Goal: Task Accomplishment & Management: Use online tool/utility

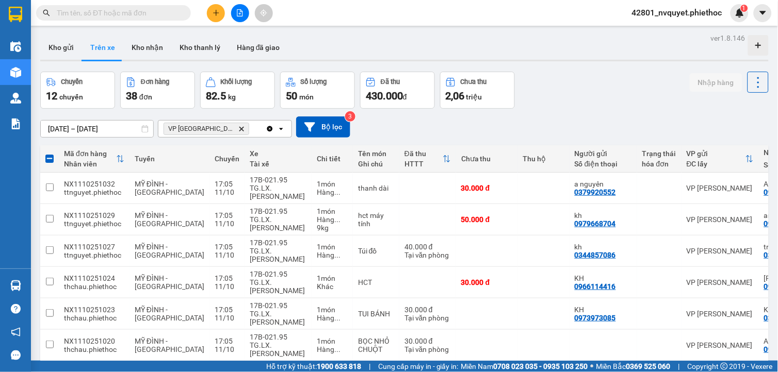
scroll to position [0, 137]
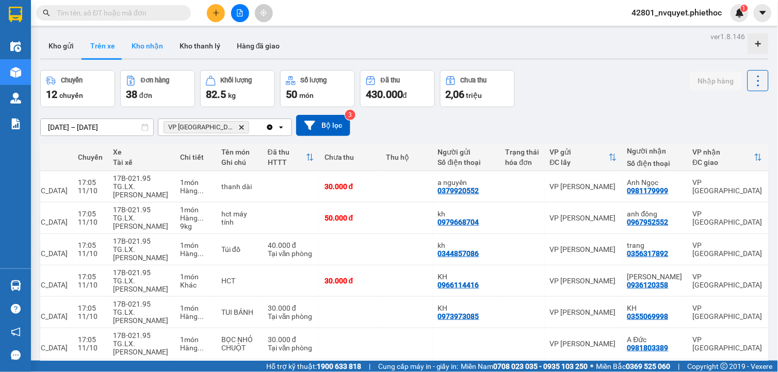
click at [158, 54] on button "Kho nhận" at bounding box center [147, 46] width 48 height 25
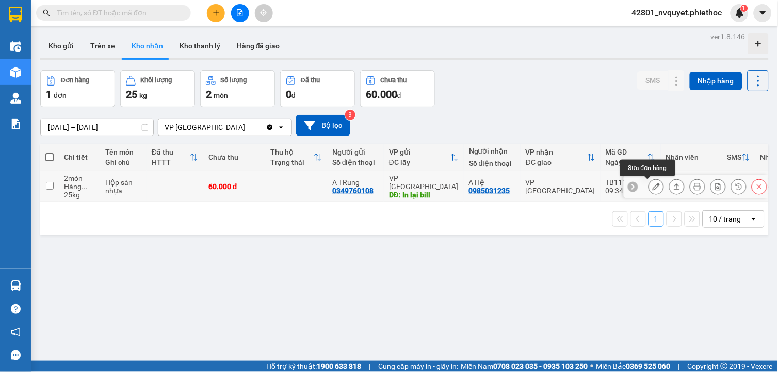
click at [652, 186] on button at bounding box center [656, 187] width 14 height 18
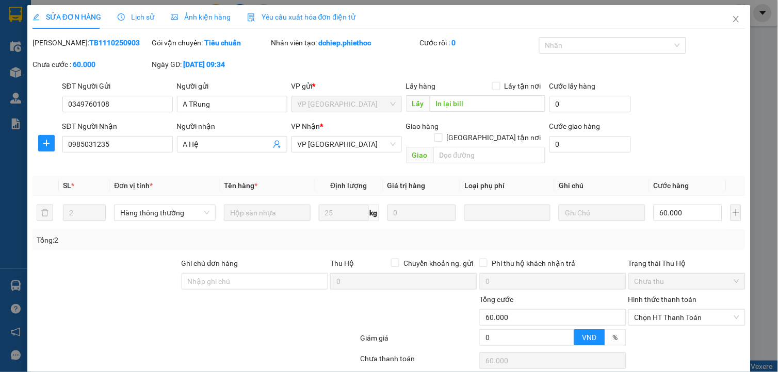
type input "0349760108"
type input "A TRung"
type input "In lại bill"
type input "0985031235"
type input "A Hệ"
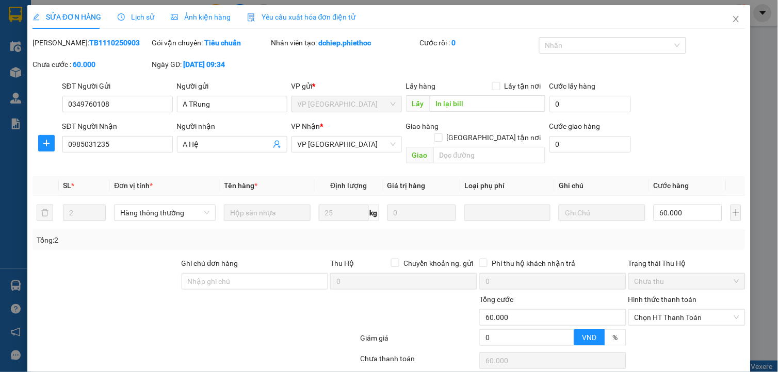
type input "0"
type input "60.000"
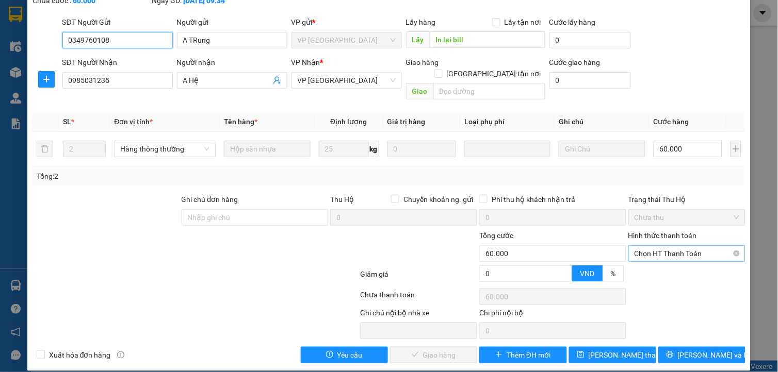
click at [662, 246] on span "Chọn HT Thanh Toán" at bounding box center [687, 253] width 105 height 15
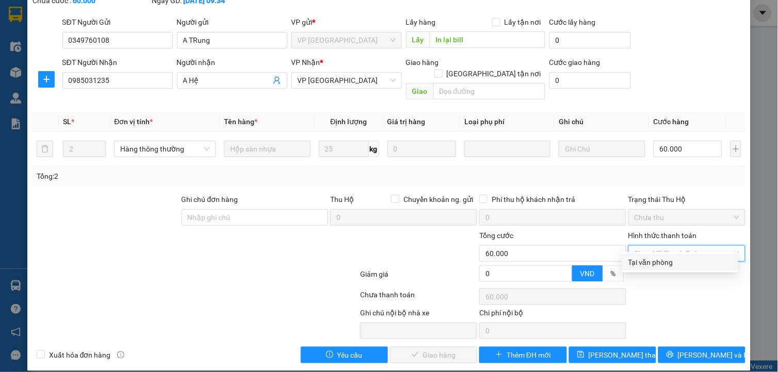
click at [673, 267] on div "Tại văn phòng" at bounding box center [680, 262] width 104 height 11
type input "0"
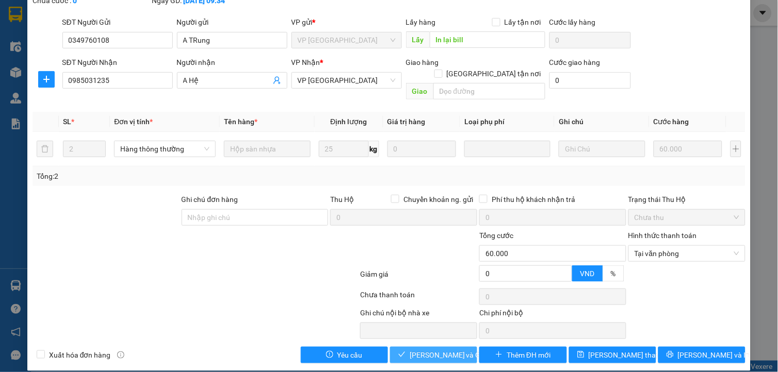
click at [425, 350] on span "[PERSON_NAME] và Giao hàng" at bounding box center [459, 355] width 99 height 11
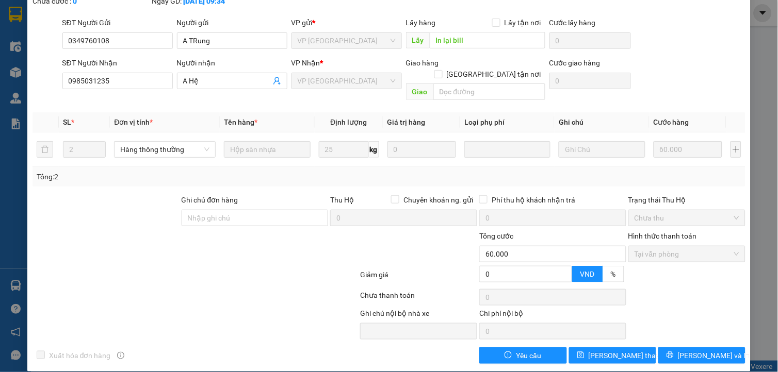
scroll to position [0, 0]
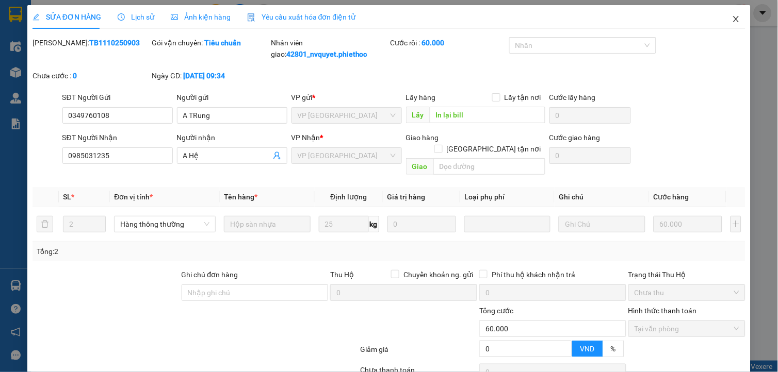
click at [735, 16] on span "Close" at bounding box center [736, 19] width 29 height 29
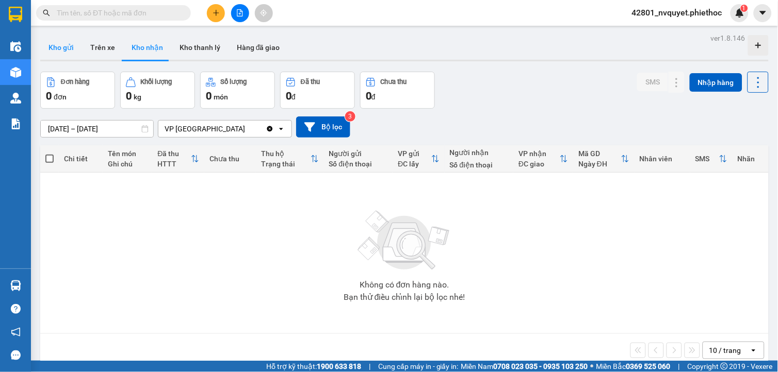
click at [71, 45] on button "Kho gửi" at bounding box center [61, 47] width 42 height 25
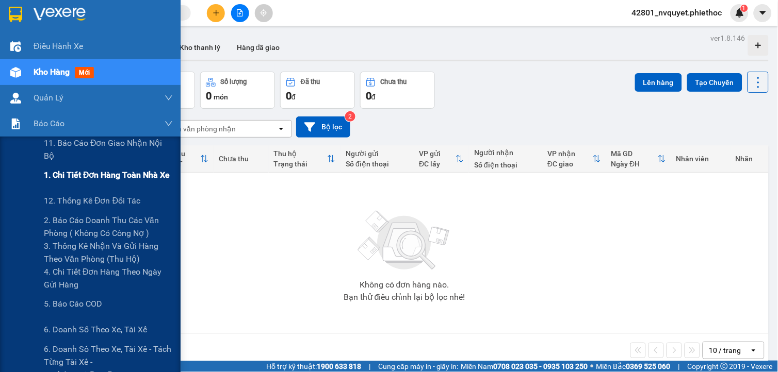
click at [101, 179] on span "1. Chi tiết đơn hàng toàn nhà xe" at bounding box center [107, 175] width 126 height 13
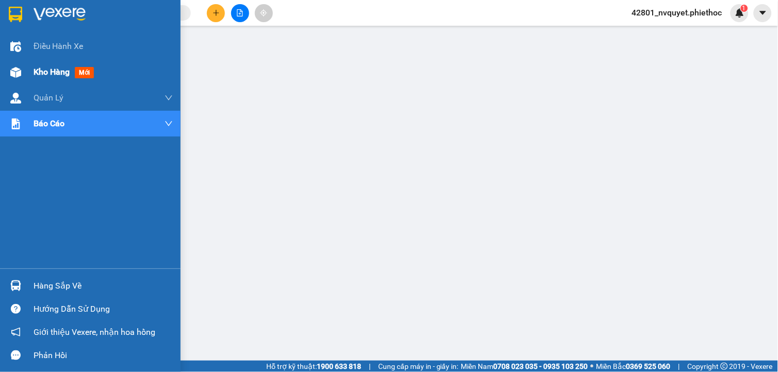
click at [22, 63] on div at bounding box center [16, 72] width 18 height 18
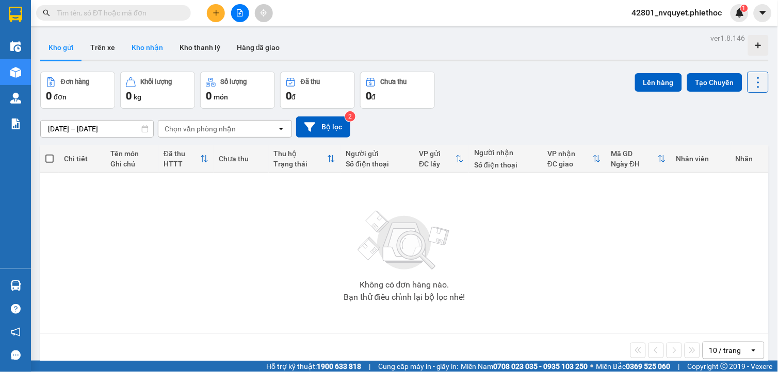
click at [163, 51] on button "Kho nhận" at bounding box center [147, 47] width 48 height 25
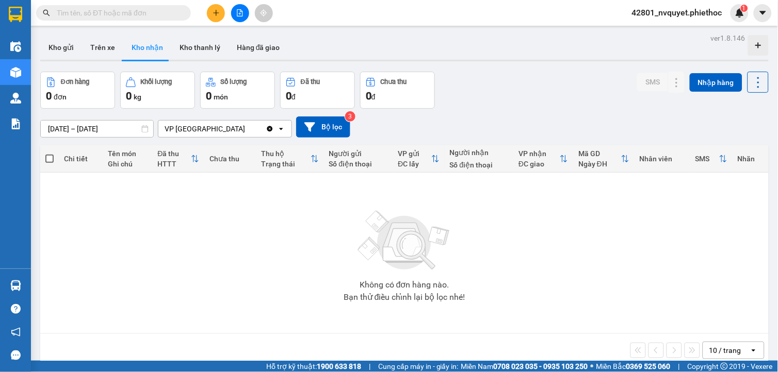
click at [83, 125] on input "[DATE] – [DATE]" at bounding box center [97, 129] width 112 height 17
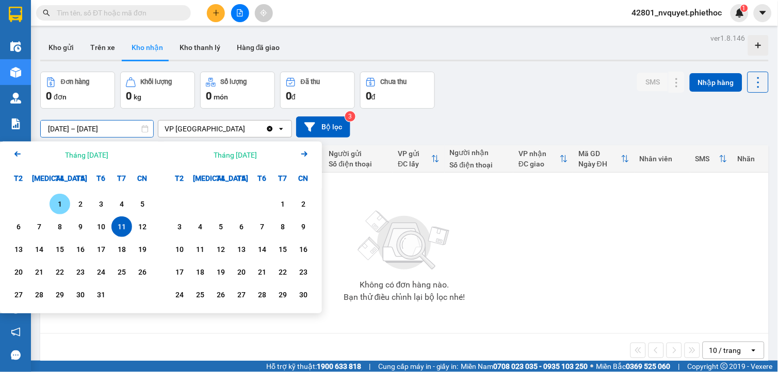
click at [69, 204] on div "1" at bounding box center [60, 204] width 21 height 21
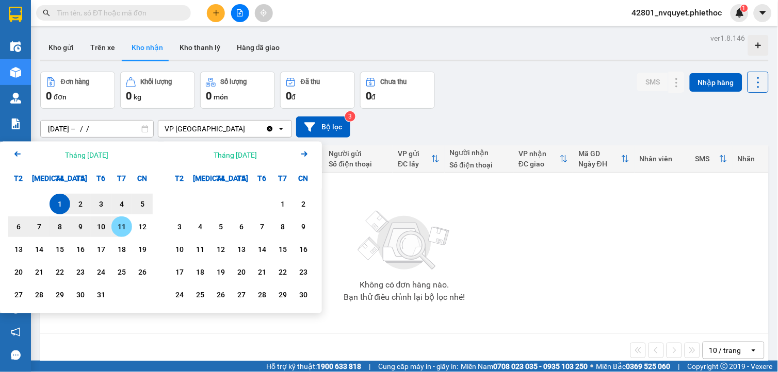
click at [120, 223] on div "11" at bounding box center [122, 227] width 14 height 12
type input "[DATE] – [DATE]"
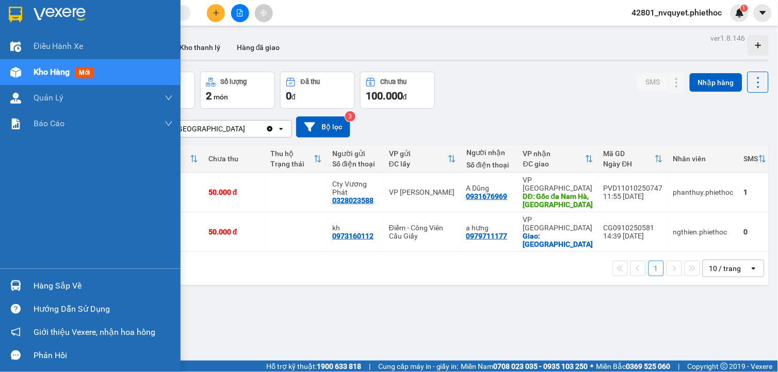
click at [19, 279] on div at bounding box center [16, 286] width 18 height 18
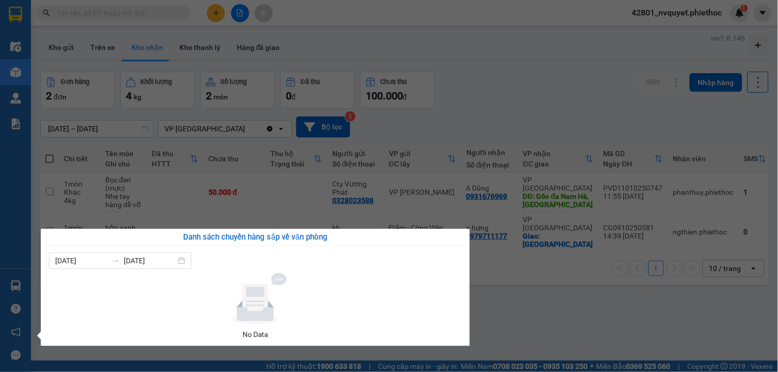
click at [544, 317] on section "Kết quả tìm kiếm ( 0 ) Bộ lọc No Data 42801_nvquyet.phiethoc 1 Điều hành xe Kho…" at bounding box center [389, 186] width 778 height 372
